Goal: Navigation & Orientation: Find specific page/section

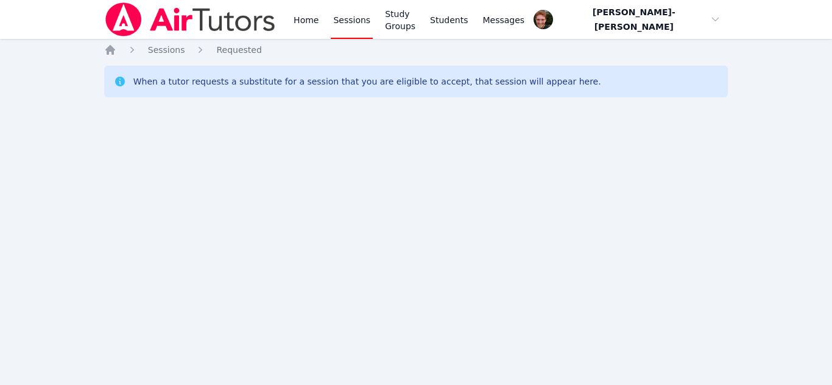
click at [0, 170] on div "Home Sessions Study Groups Students Messages Open user menu Vincent Astray-Cane…" at bounding box center [416, 192] width 832 height 385
